Goal: Task Accomplishment & Management: Manage account settings

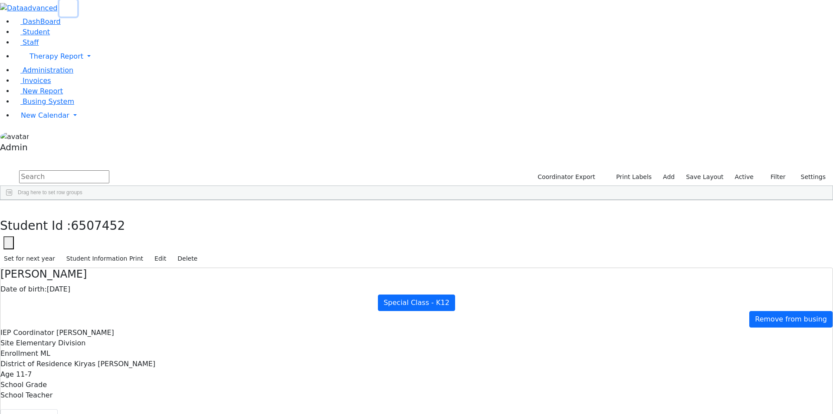
click at [59, 11] on button "button" at bounding box center [68, 8] width 18 height 16
click at [49, 65] on link "New Calendar" at bounding box center [424, 56] width 820 height 17
click at [47, 137] on span "Calendar" at bounding box center [34, 132] width 31 height 8
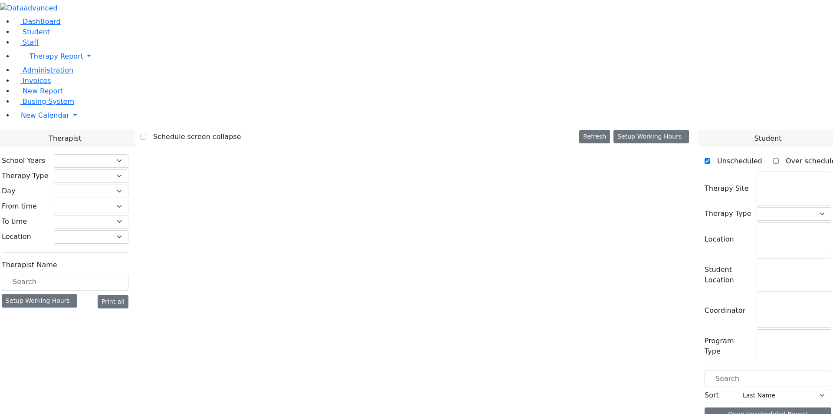
checkbox input "false"
select select "212"
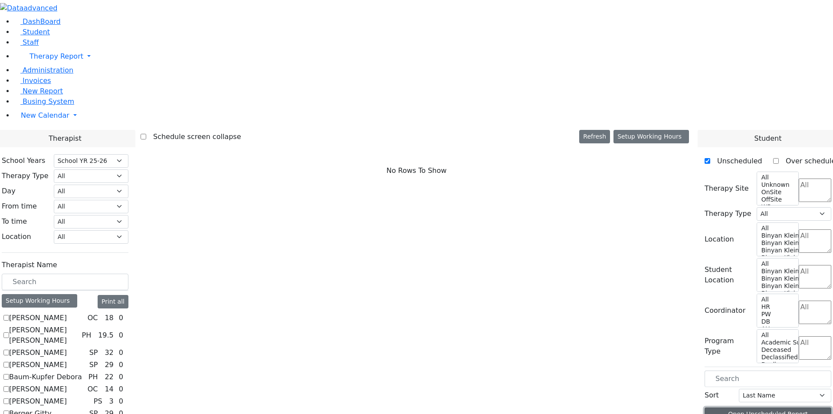
click at [768, 407] on button "Open Unscheduled Report" at bounding box center [768, 413] width 127 height 13
click at [84, 65] on link "New Calendar" at bounding box center [424, 56] width 820 height 17
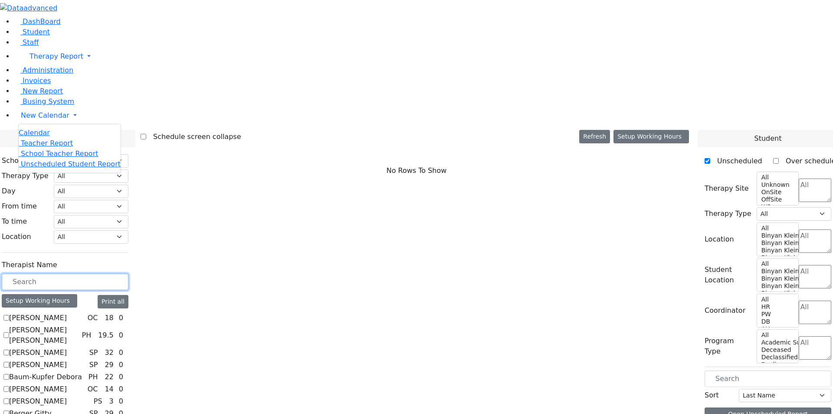
click at [128, 273] on input "text" at bounding box center [65, 281] width 127 height 16
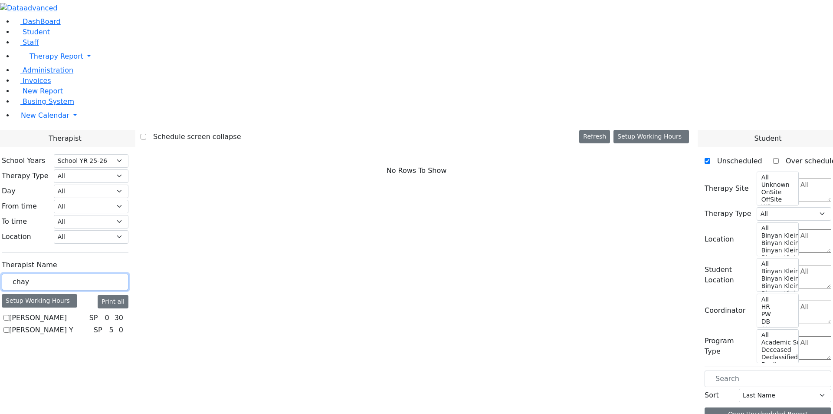
type input "chay"
click at [127, 318] on icon at bounding box center [127, 318] width 0 height 0
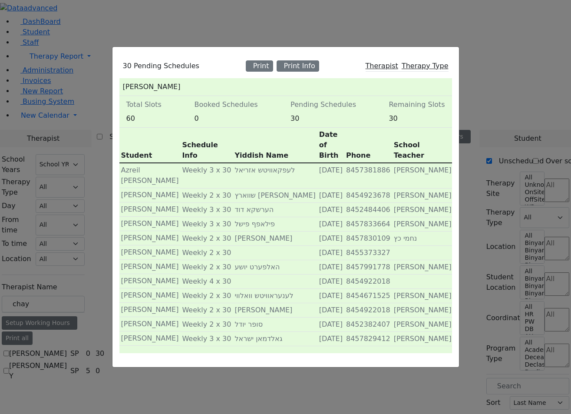
click at [408, 65] on span "Therapy Type" at bounding box center [425, 66] width 47 height 8
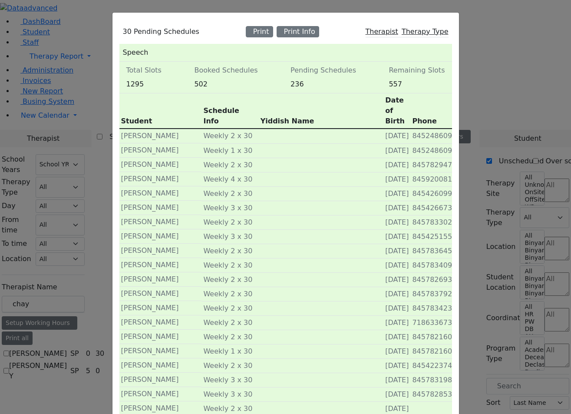
click at [395, 28] on span "Therapist" at bounding box center [382, 31] width 33 height 8
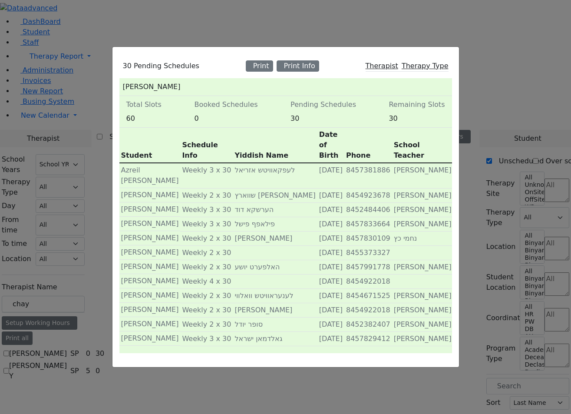
click at [332, 31] on div "30 Pending Schedules Print Print Info Therapist Therapy Type Lewis Chaya Total …" at bounding box center [285, 207] width 571 height 414
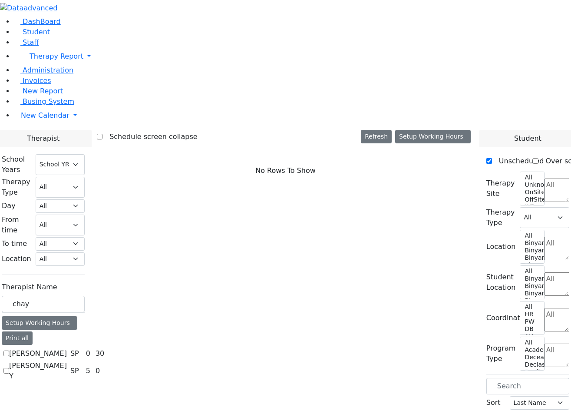
click at [92, 348] on div "0" at bounding box center [88, 353] width 8 height 10
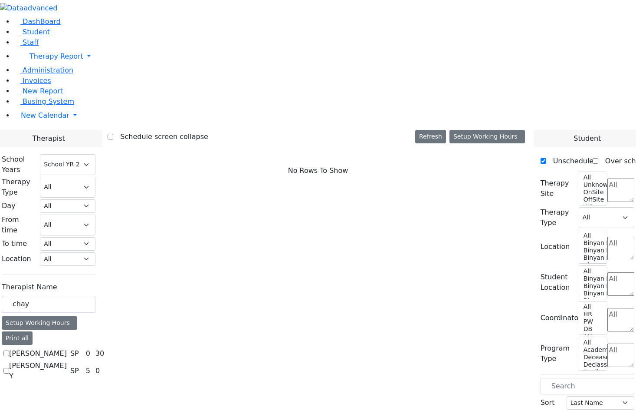
click at [108, 353] on icon at bounding box center [108, 353] width 0 height 0
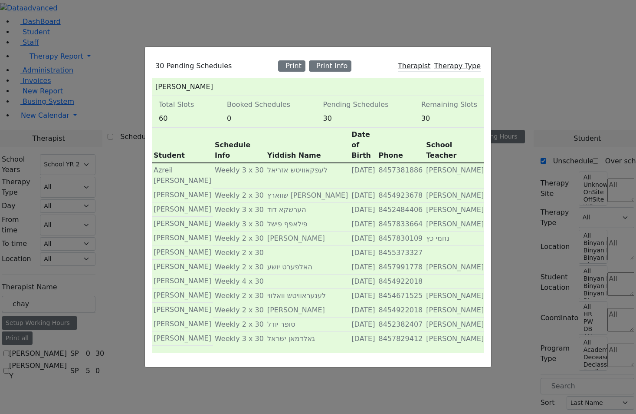
click at [408, 41] on div "30 Pending Schedules Print Print Info Therapist Therapy Type Lewis Chaya Total …" at bounding box center [318, 207] width 636 height 414
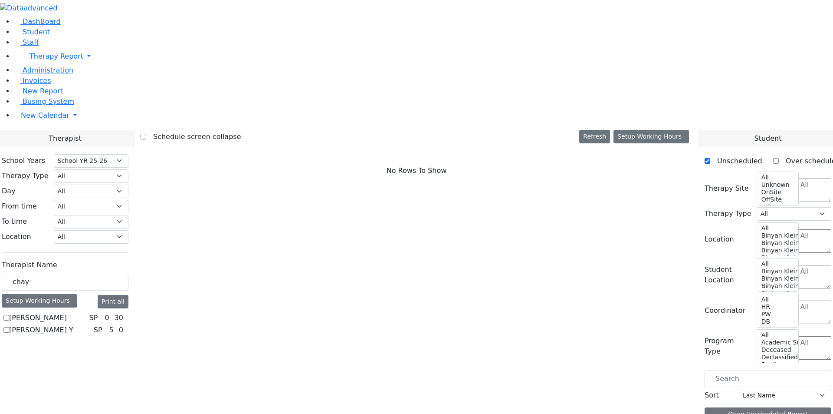
click at [48, 105] on span "Busing System" at bounding box center [49, 101] width 52 height 8
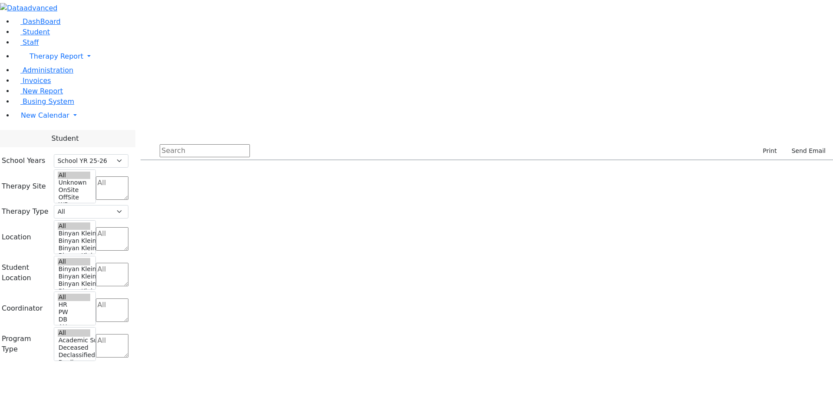
select select "212"
click at [449, 130] on div "Print Students 400 Therapy Types Psych 78 Hearing 16 Vision 29 Speech 124 Physi…" at bounding box center [487, 136] width 693 height 13
click at [441, 130] on div "Print Students 400 Therapy Types Psych 78 Hearing 16 Vision 29 Speech 124 Physi…" at bounding box center [486, 252] width 703 height 245
drag, startPoint x: 67, startPoint y: 249, endPoint x: 96, endPoint y: 242, distance: 30.2
click at [67, 156] on aside "DashBoard Student Staff Therapy Report Student Old Calendar Admin" at bounding box center [416, 78] width 833 height 156
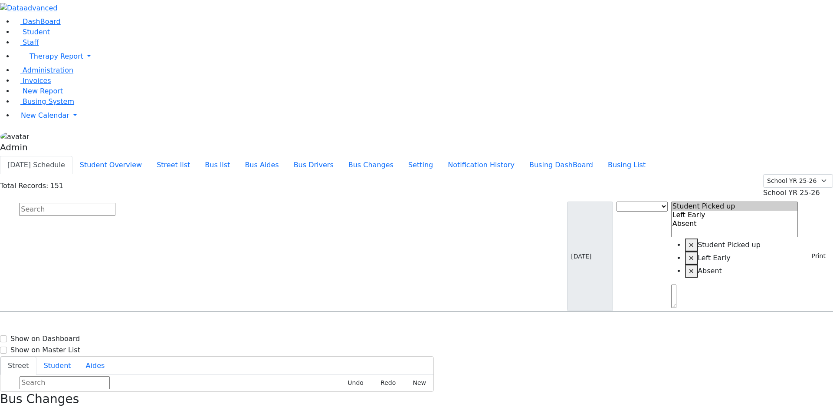
select select
click at [115, 203] on input "text" at bounding box center [67, 209] width 96 height 13
paste input "Goldman"
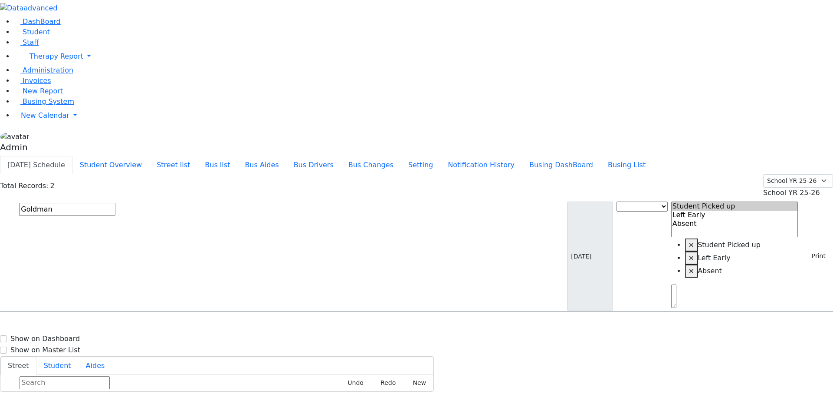
scroll to position [0, 0]
type input "Goldman"
click at [69, 324] on h6 "Goldman Chave" at bounding box center [38, 328] width 64 height 8
select select
click at [115, 203] on input "Goldman" at bounding box center [67, 209] width 96 height 13
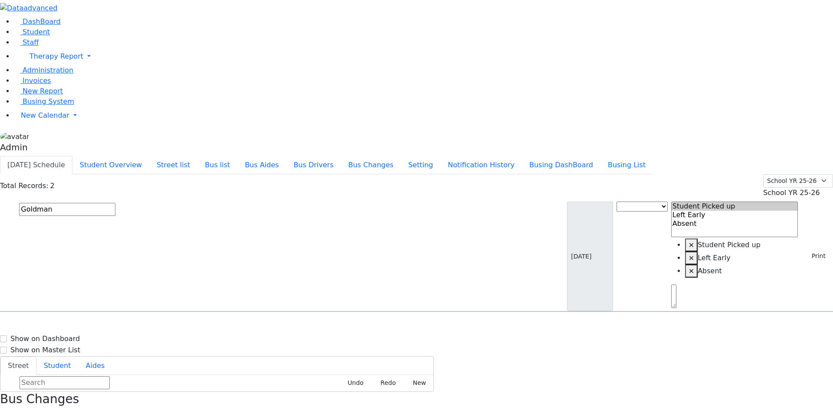
paste input "Samet"
type input "Samet"
click at [69, 346] on span "Samet Diny 11/28/2017 8457831694" at bounding box center [38, 357] width 64 height 23
select select
click at [115, 203] on input "Samet" at bounding box center [67, 209] width 96 height 13
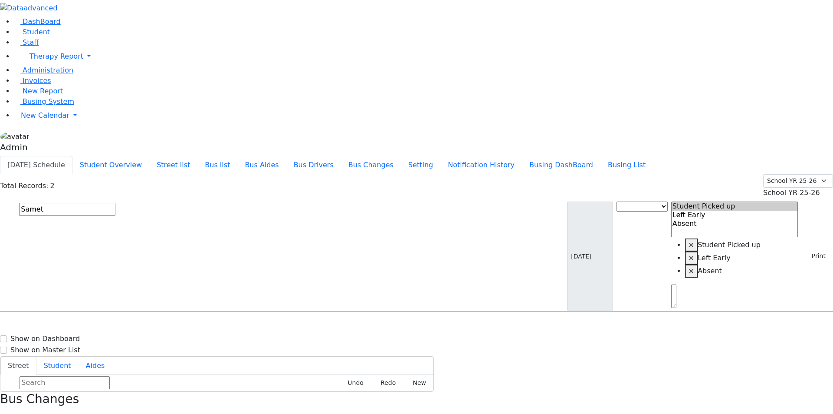
paste input "chwartz"
paste input "ilberman"
paste input "zabovitz"
type input "Szabovitz"
click at [198, 156] on button "Street list" at bounding box center [173, 165] width 48 height 18
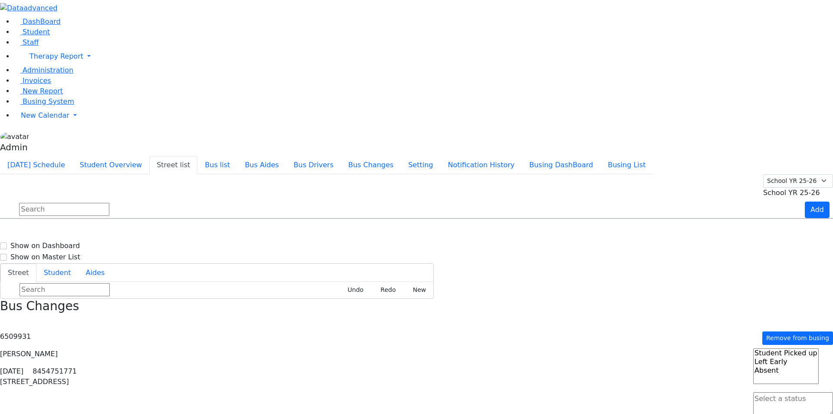
click at [109, 203] on input "text" at bounding box center [64, 209] width 90 height 13
click at [109, 203] on input "ung" at bounding box center [64, 209] width 90 height 13
type input "ung"
click at [149, 156] on button "Student Overview" at bounding box center [110, 165] width 77 height 18
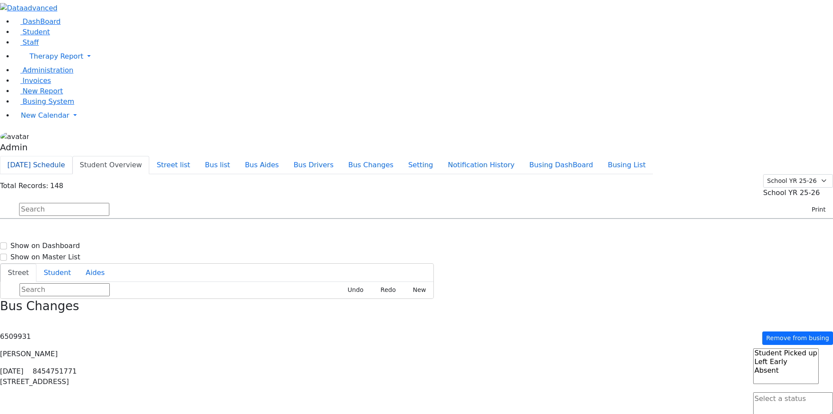
click at [72, 156] on button "Today's Schedule" at bounding box center [36, 165] width 72 height 18
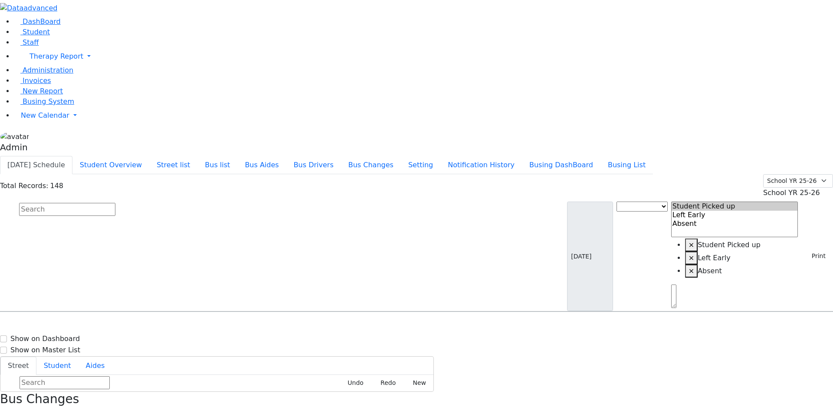
click at [115, 203] on input "text" at bounding box center [67, 209] width 96 height 13
type input "ungv"
click at [32, 36] on span "Student" at bounding box center [36, 32] width 27 height 8
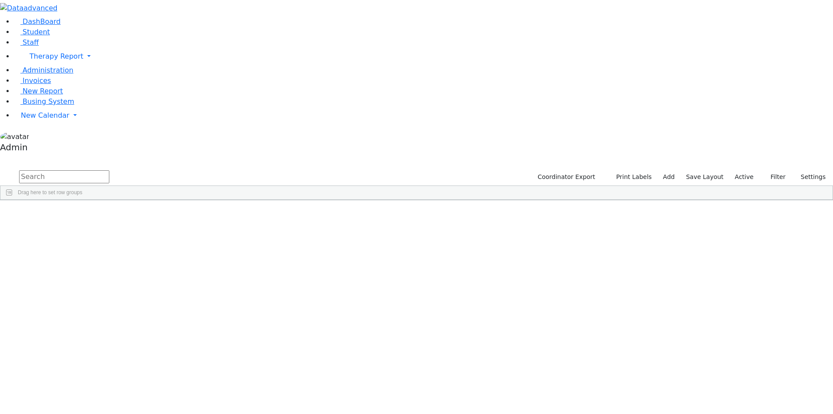
click at [109, 170] on input "text" at bounding box center [64, 176] width 90 height 13
type input "ungva"
click at [72, 226] on div "Samet" at bounding box center [35, 232] width 71 height 12
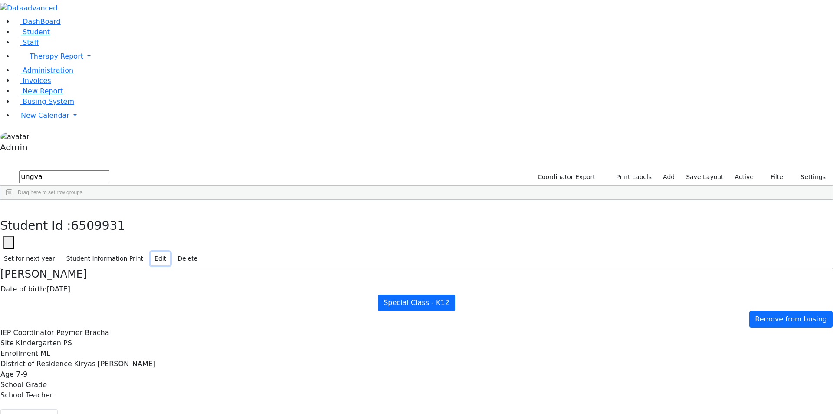
click at [170, 252] on button "Edit" at bounding box center [161, 258] width 20 height 13
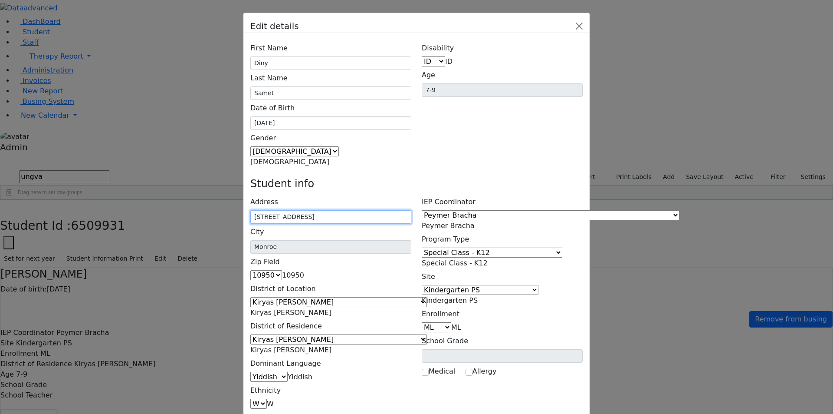
click at [338, 210] on input "8 Ungvar St Unit # 102" at bounding box center [330, 216] width 161 height 13
type input "8 Ungvar St # 102"
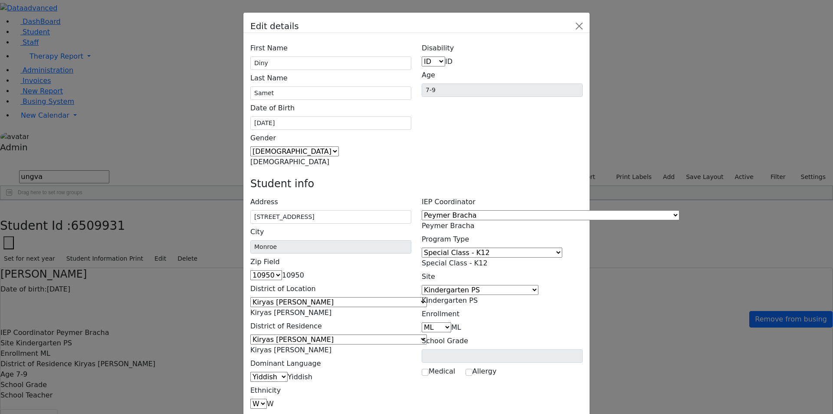
type input "[STREET_ADDRESS]"
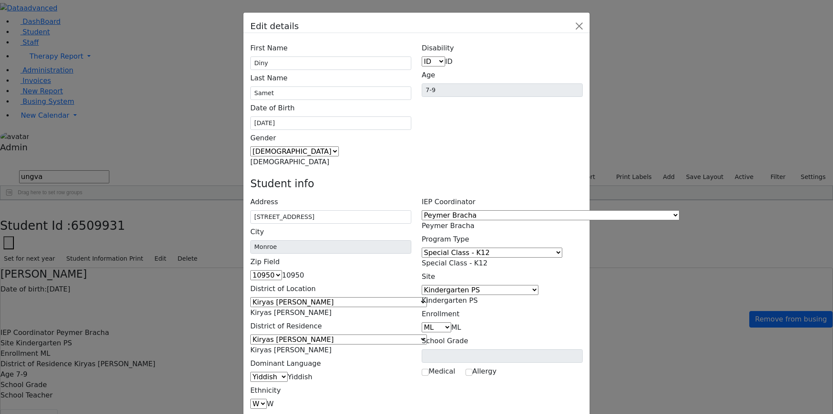
type input "8 Ungvar St # 102"
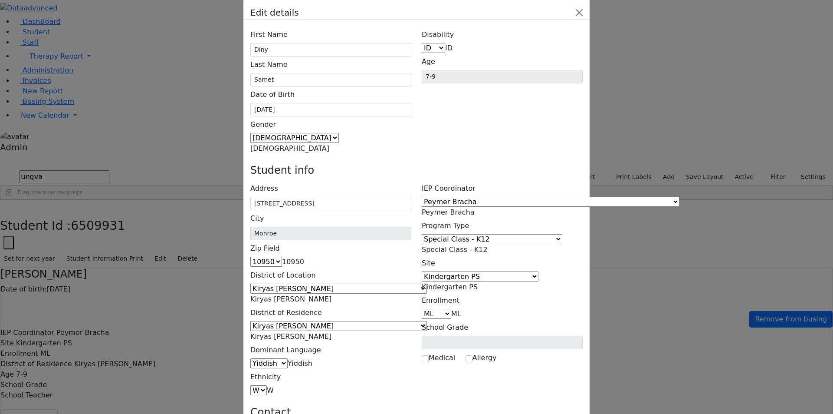
scroll to position [0, 0]
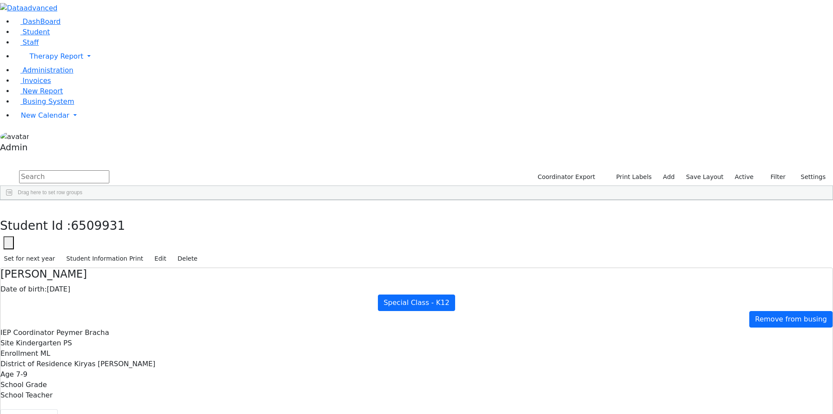
click at [46, 105] on span "Busing System" at bounding box center [49, 101] width 52 height 8
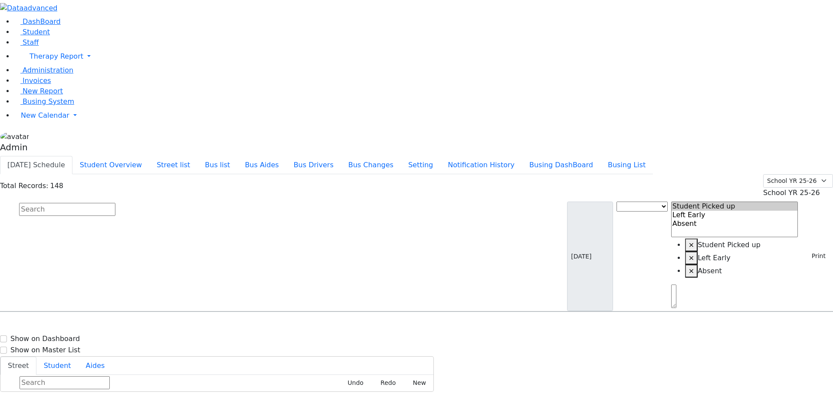
click at [115, 203] on input "text" at bounding box center [67, 209] width 96 height 13
click at [115, 203] on input "ungv" at bounding box center [67, 209] width 96 height 13
paste input "Goldman"
type input "Goldman"
click at [69, 324] on h6 "Goldman Chave" at bounding box center [38, 328] width 64 height 8
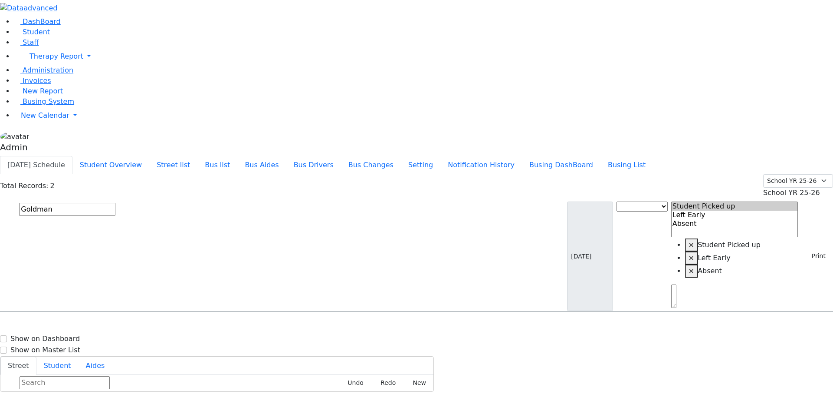
select select
click at [69, 324] on h6 "Goldman Chave" at bounding box center [38, 328] width 64 height 8
select select
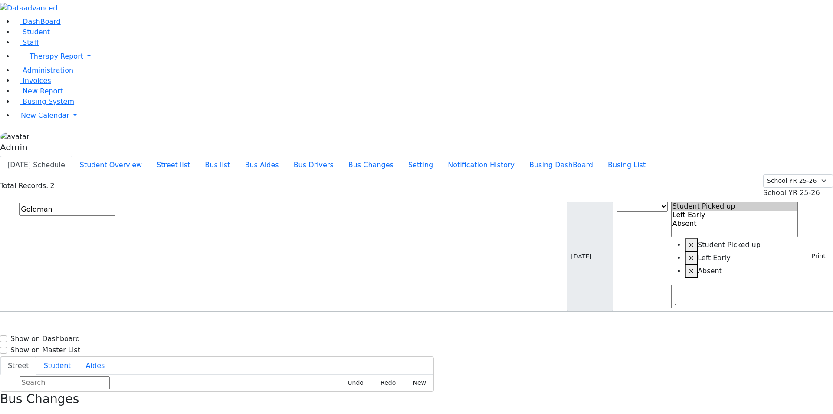
copy p "2331"
click at [28, 36] on span "Student" at bounding box center [36, 32] width 27 height 8
click at [198, 156] on button "Street list" at bounding box center [173, 165] width 48 height 18
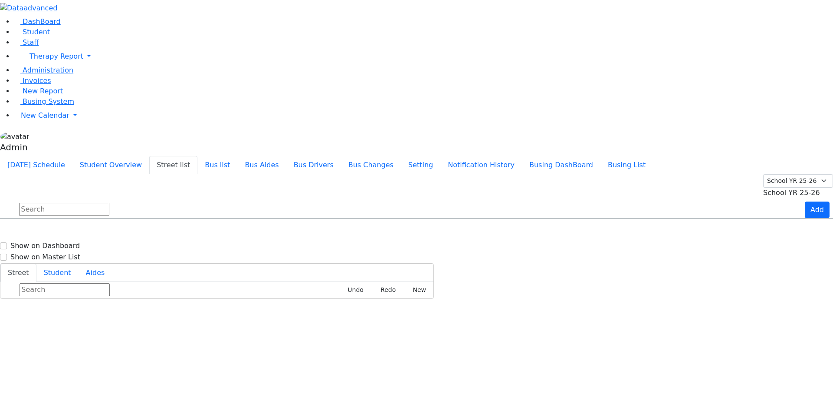
click at [109, 203] on input "text" at bounding box center [64, 209] width 90 height 13
type input "hamas"
click at [72, 156] on button "[DATE] Schedule" at bounding box center [36, 165] width 72 height 18
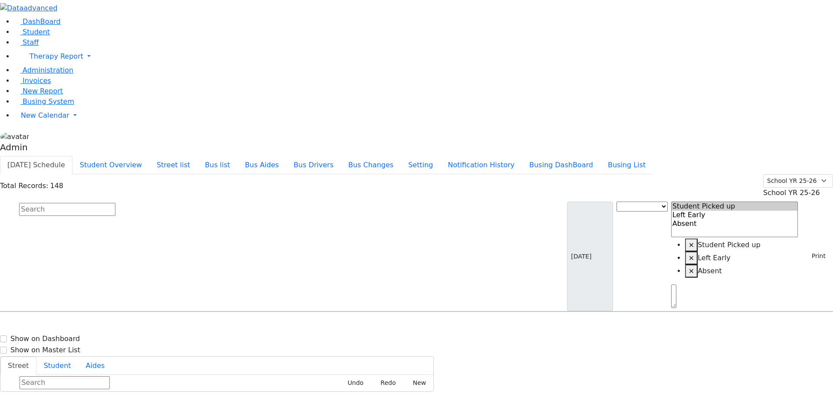
click at [115, 203] on input "text" at bounding box center [67, 209] width 96 height 13
type input "hama"
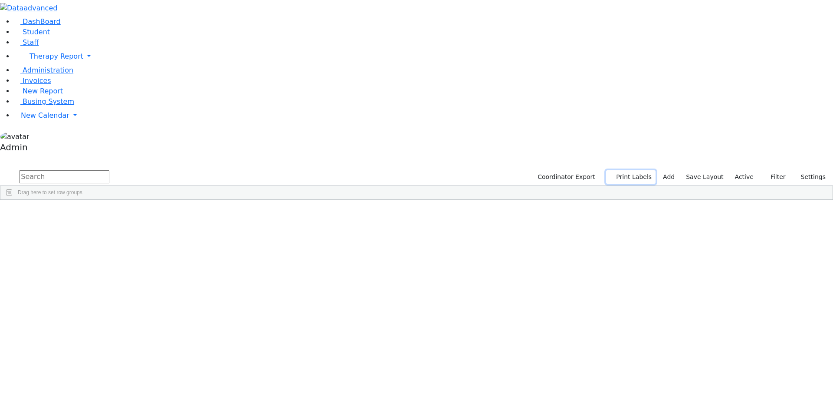
click at [637, 170] on button "Print Labels" at bounding box center [630, 176] width 49 height 13
checkbox input "true"
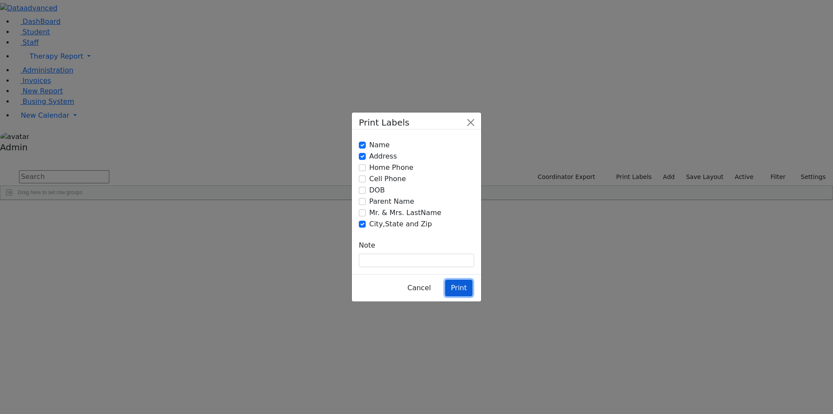
click at [460, 280] on button "Print" at bounding box center [458, 288] width 27 height 16
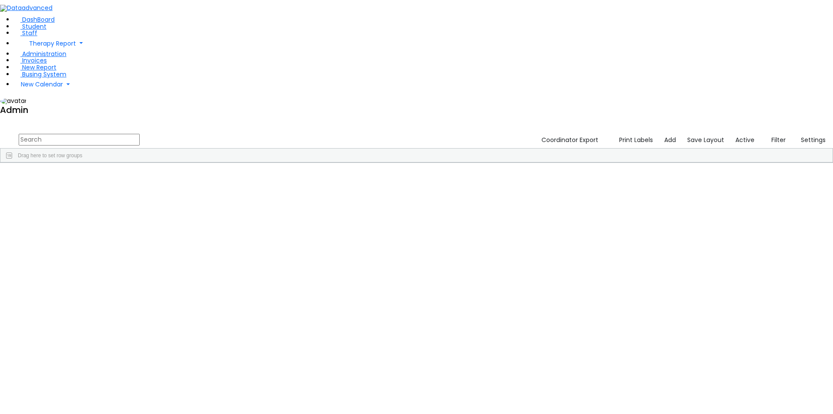
scroll to position [5725, 0]
click at [140, 134] on input "text" at bounding box center [79, 140] width 121 height 12
click at [72, 177] on div "Goldman" at bounding box center [35, 183] width 71 height 12
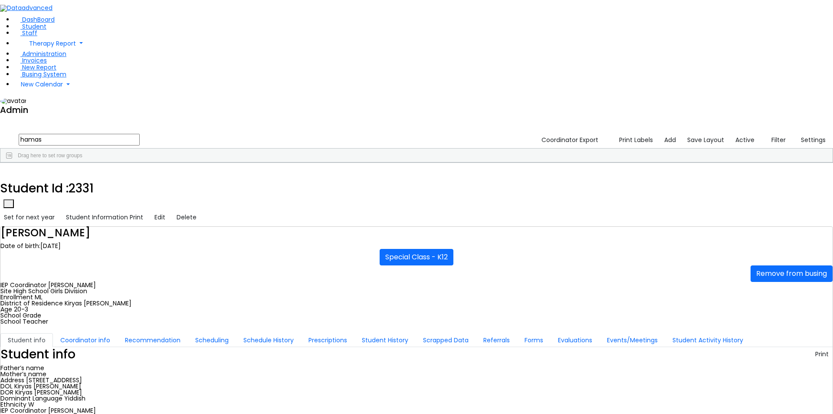
click at [140, 134] on input "hamas" at bounding box center [79, 140] width 121 height 12
paste input "6506328"
type input "6506328"
click at [72, 177] on div "[PERSON_NAME]" at bounding box center [35, 183] width 71 height 12
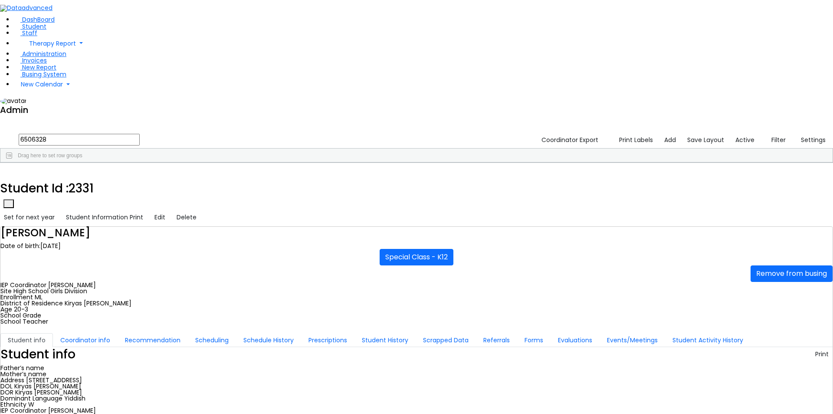
click at [72, 177] on div "[PERSON_NAME]" at bounding box center [35, 183] width 71 height 12
click at [169, 211] on button "Edit" at bounding box center [160, 217] width 19 height 13
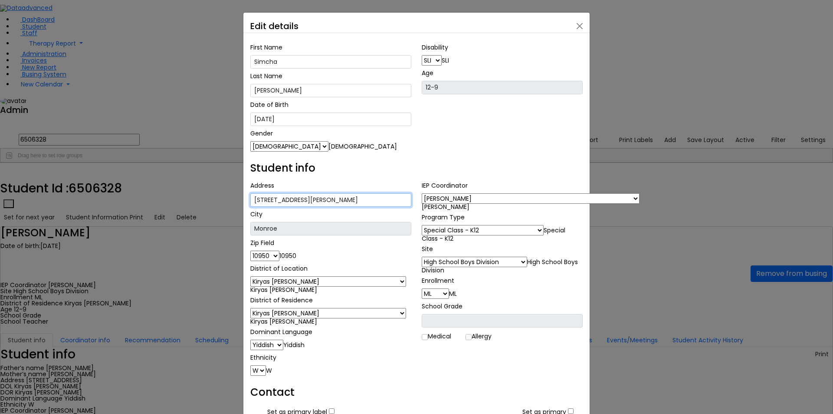
click at [324, 193] on input "10 D A Wieder Blvd. #203" at bounding box center [330, 199] width 161 height 13
type input "[STREET_ADDRESS]"
click at [440, 105] on div "First Name Simcha Last Name Silberman Date of Birth 11/05/2012 Gender AU" at bounding box center [417, 400] width 346 height 735
drag, startPoint x: 327, startPoint y: 280, endPoint x: 333, endPoint y: 280, distance: 6.1
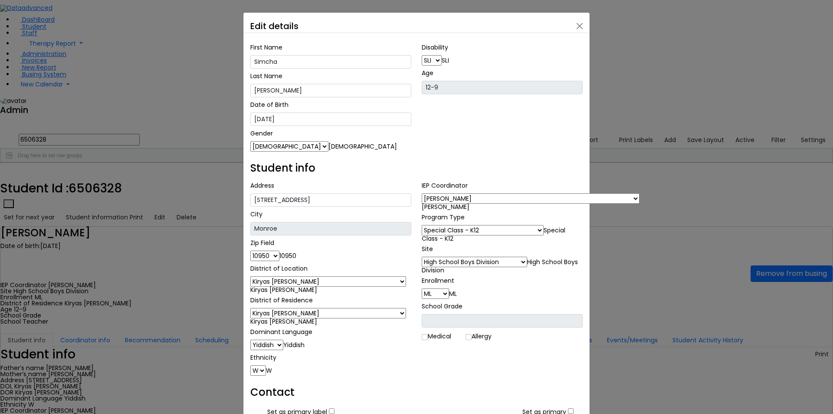
paste input "ei"
type input "[STREET_ADDRESS]"
drag, startPoint x: 327, startPoint y: 313, endPoint x: 332, endPoint y: 310, distance: 5.6
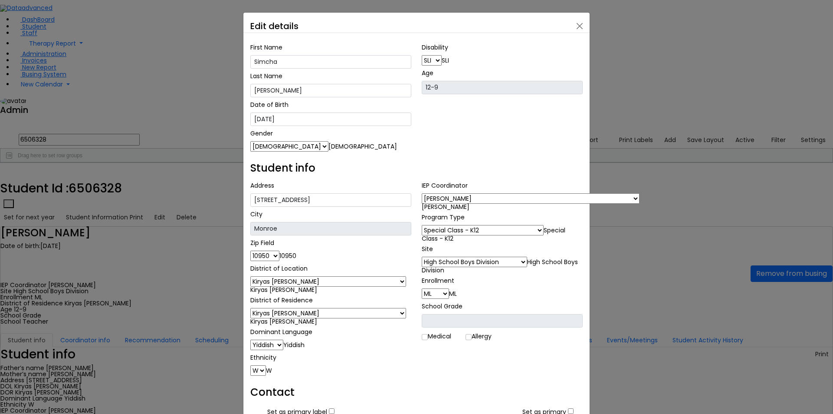
paste input "ei"
type input "[STREET_ADDRESS]"
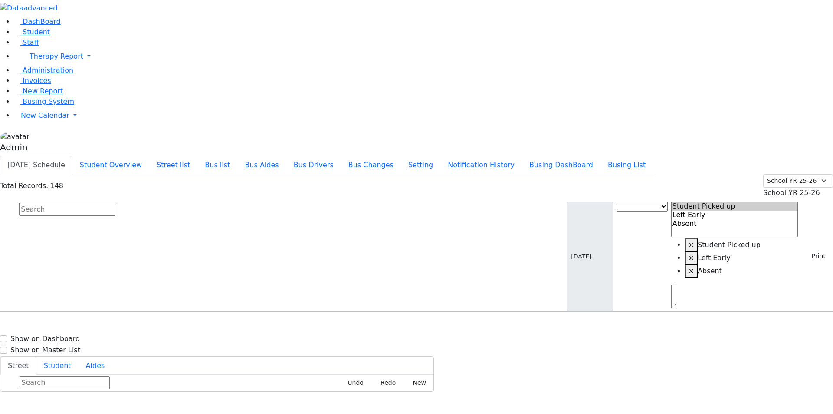
click at [115, 203] on input "text" at bounding box center [67, 209] width 96 height 13
paste input "hama"
type input "hama"
click at [198, 156] on button "Street list" at bounding box center [173, 165] width 48 height 18
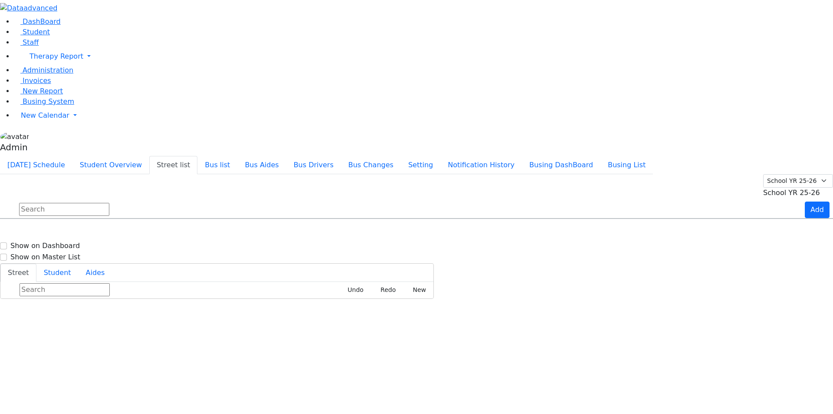
click at [109, 203] on input "text" at bounding box center [64, 209] width 90 height 13
paste input "hama"
type input "hama"
click at [72, 156] on button "[DATE] Schedule" at bounding box center [36, 165] width 72 height 18
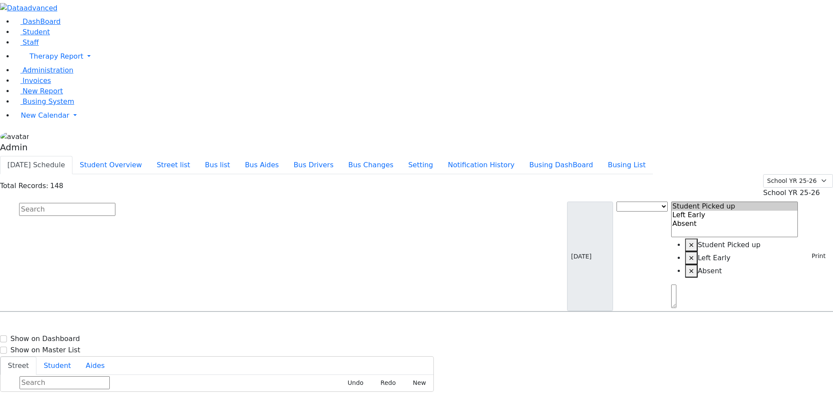
click at [115, 203] on input "text" at bounding box center [67, 209] width 96 height 13
paste input "hama"
type input "hama"
click at [198, 156] on button "Street list" at bounding box center [173, 165] width 48 height 18
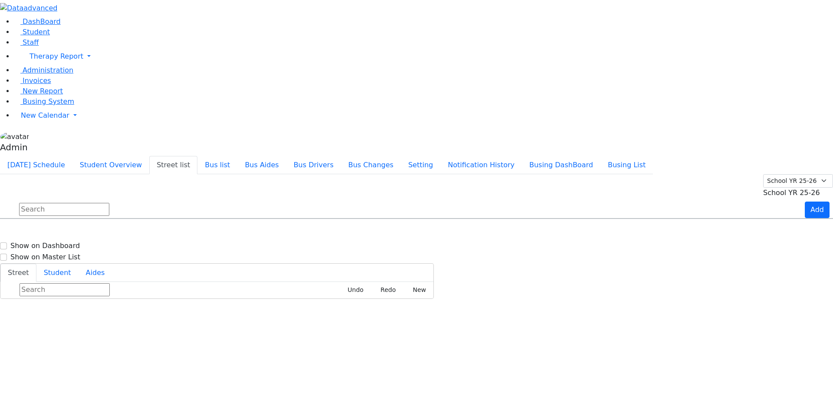
click at [109, 203] on input "text" at bounding box center [64, 209] width 90 height 13
paste input "hama"
type input "hama"
click at [51, 281] on span "Hamaspik way" at bounding box center [28, 287] width 45 height 12
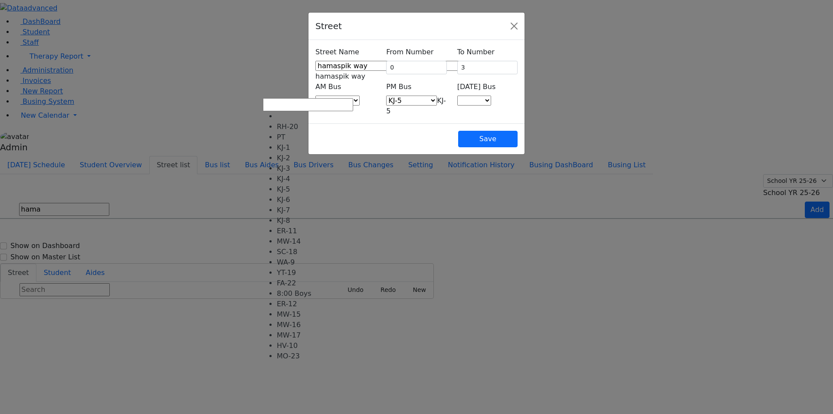
click at [360, 97] on span at bounding box center [360, 100] width 0 height 8
select select "394"
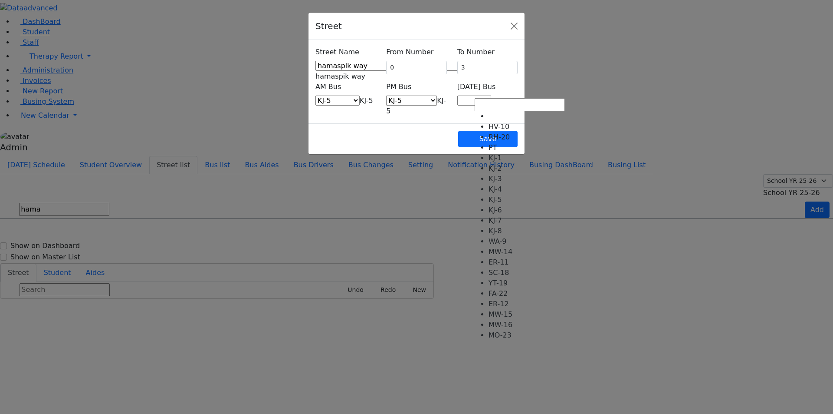
click at [491, 96] on span at bounding box center [491, 100] width 0 height 8
select select "408"
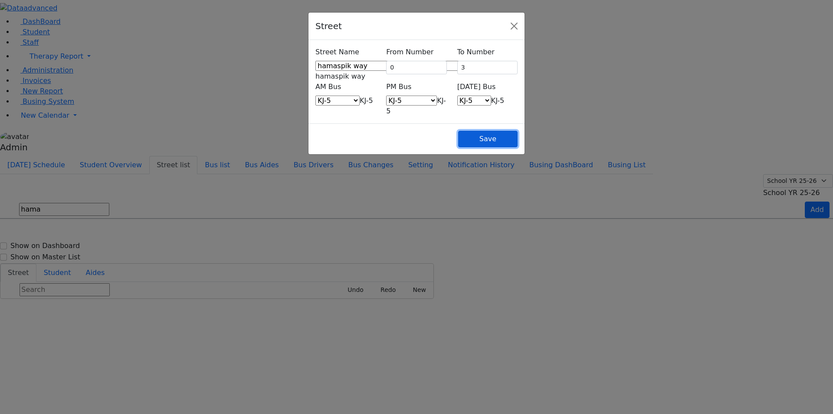
click at [518, 131] on button "Save" at bounding box center [487, 139] width 59 height 16
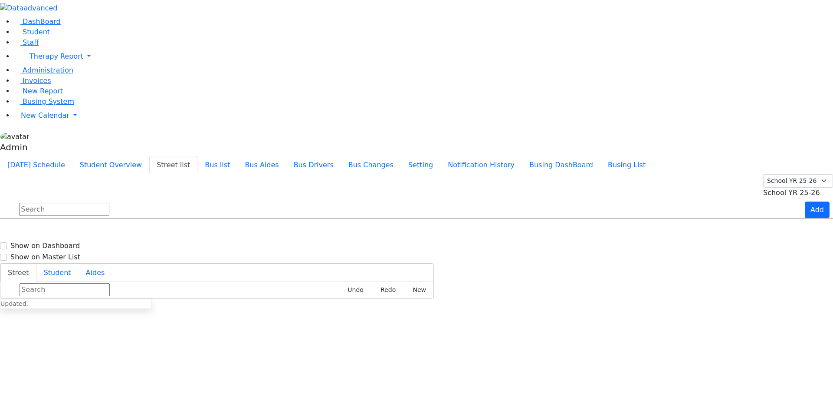
click at [109, 203] on input "text" at bounding box center [64, 209] width 90 height 13
paste input "hama"
type input "hama"
click at [72, 156] on button "[DATE] Schedule" at bounding box center [36, 165] width 72 height 18
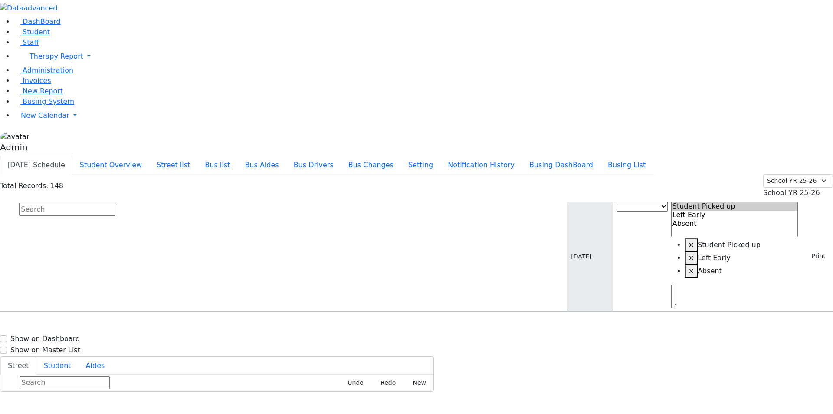
click at [115, 203] on input "text" at bounding box center [67, 209] width 96 height 13
paste input "Samet"
click at [115, 203] on input "Samet" at bounding box center [67, 209] width 96 height 13
paste input "chwartz"
type input "Schwartz"
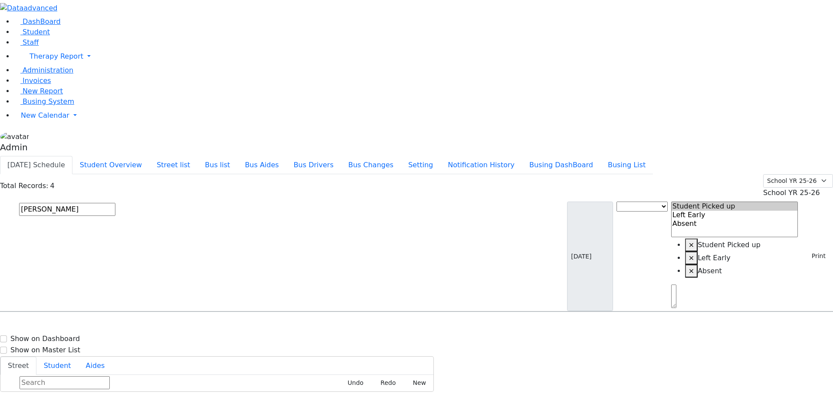
click at [115, 203] on input "Schwartz" at bounding box center [67, 209] width 96 height 13
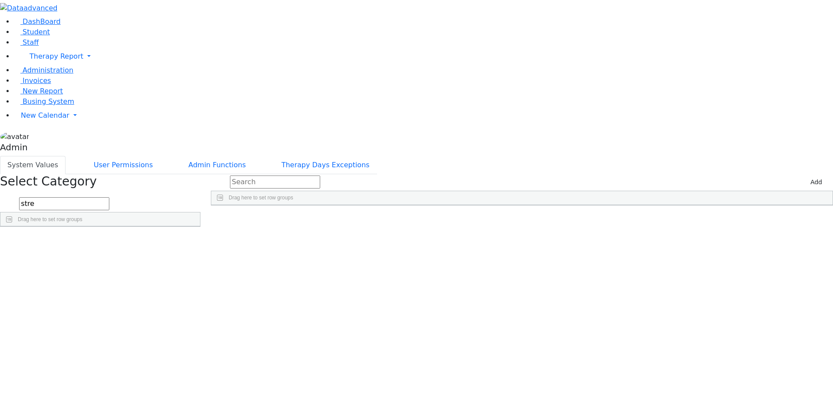
click at [320, 175] on input "text" at bounding box center [275, 181] width 90 height 13
type input "lip"
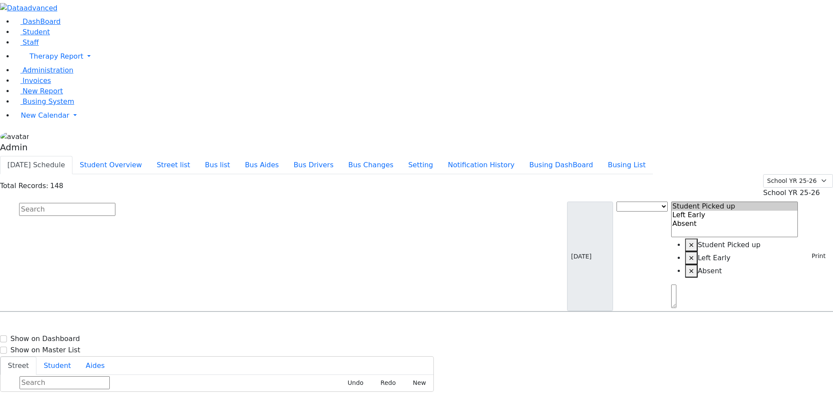
click at [115, 203] on input "text" at bounding box center [67, 209] width 96 height 13
paste input "[PERSON_NAME]"
click at [115, 203] on input "Schwartz" at bounding box center [67, 209] width 96 height 13
paste input "ilberman"
click at [115, 203] on input "Silberman" at bounding box center [67, 209] width 96 height 13
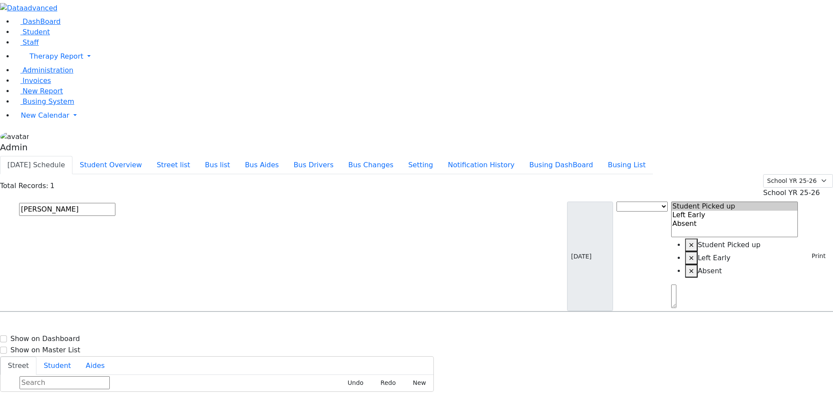
paste input "zabovitz"
click at [115, 203] on input "Szabovitz" at bounding box center [67, 209] width 96 height 13
paste input "ilberman"
type input "Silberman"
click at [69, 324] on h6 "[PERSON_NAME]" at bounding box center [38, 328] width 64 height 8
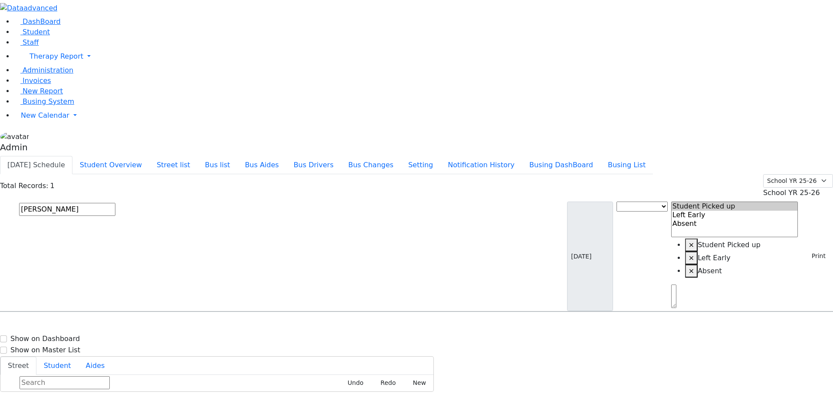
select select
click at [198, 156] on button "Street list" at bounding box center [173, 165] width 48 height 18
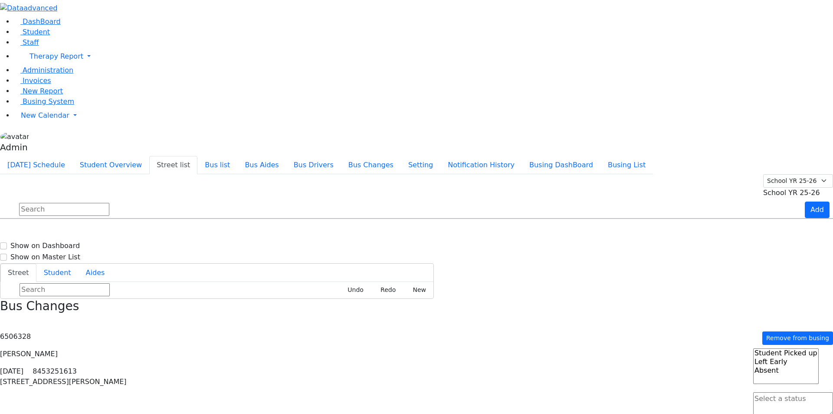
click at [109, 203] on input "text" at bounding box center [64, 209] width 90 height 13
type input "we"
click at [72, 156] on button "[DATE] Schedule" at bounding box center [36, 165] width 72 height 18
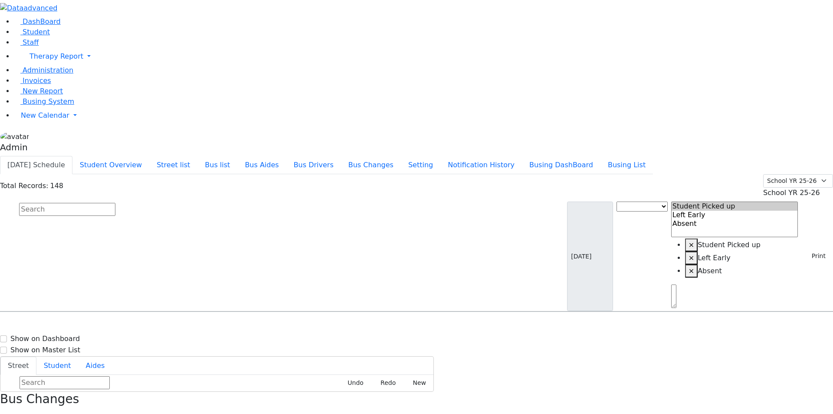
click at [115, 203] on input "text" at bounding box center [67, 209] width 96 height 13
paste input "Silberman"
type input "Silberman"
click at [69, 337] on span "8457836291" at bounding box center [49, 340] width 40 height 7
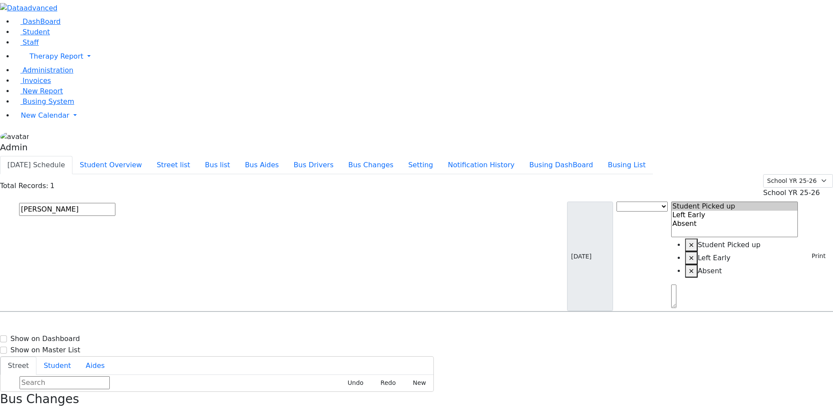
select select
copy p "6506328"
click at [115, 203] on input "Silberman" at bounding box center [67, 209] width 96 height 13
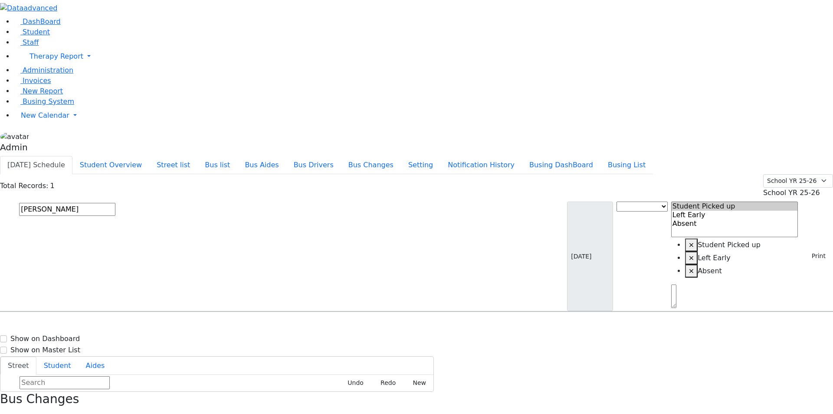
click at [115, 203] on input "Silberman" at bounding box center [67, 209] width 96 height 13
copy p "6506328"
click at [115, 203] on input "wie" at bounding box center [67, 209] width 96 height 13
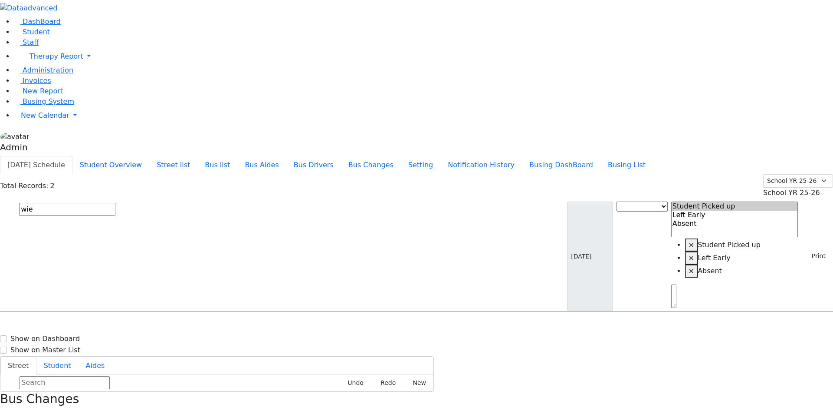
copy p "6506328"
click at [115, 203] on input "wie" at bounding box center [67, 209] width 96 height 13
paste input "6506328"
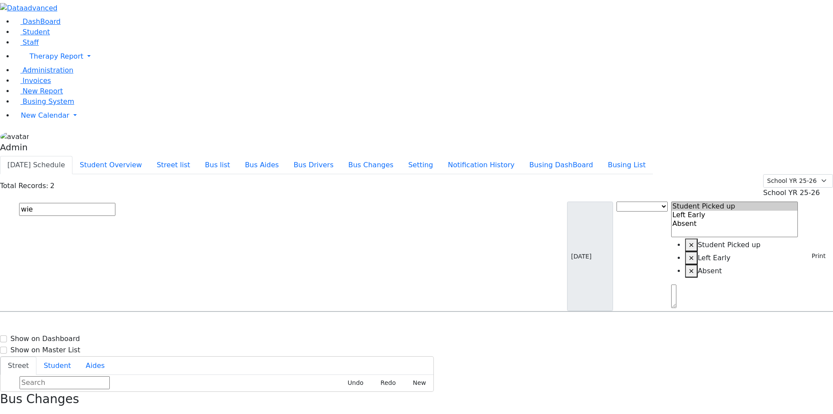
type input "6506328"
click at [115, 203] on input "text" at bounding box center [67, 209] width 96 height 13
paste input "6506328"
type input "6506328"
click at [115, 203] on input "text" at bounding box center [67, 209] width 96 height 13
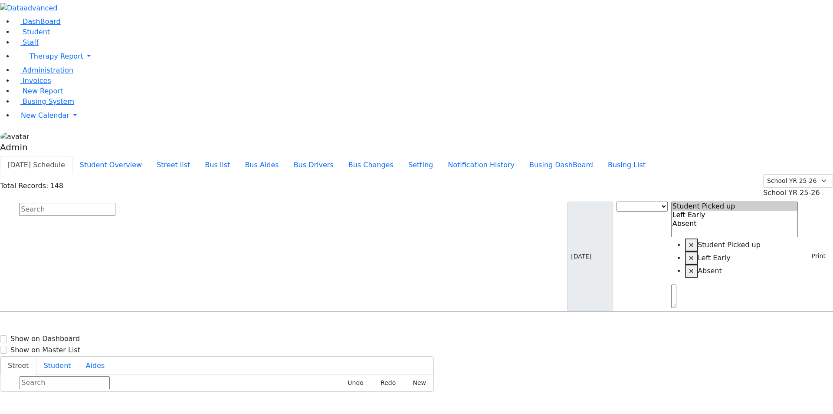
paste input "6506328"
type input "6506328"
